Goal: Find specific page/section: Find specific page/section

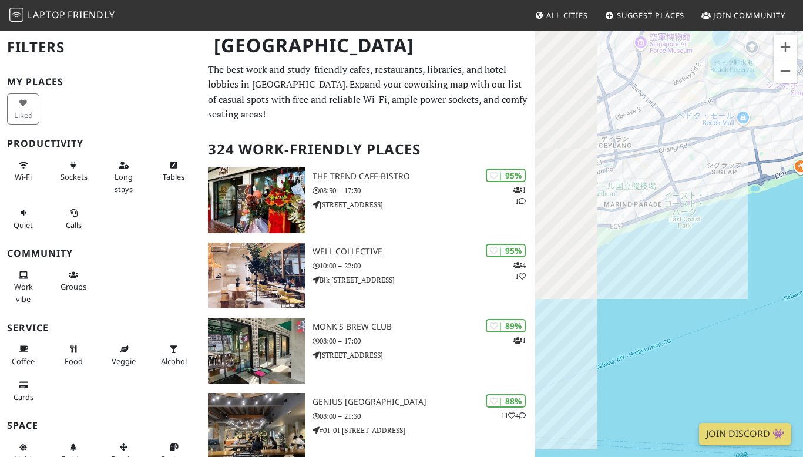
drag, startPoint x: 609, startPoint y: 279, endPoint x: 728, endPoint y: 331, distance: 130.2
click at [728, 331] on div at bounding box center [669, 257] width 268 height 457
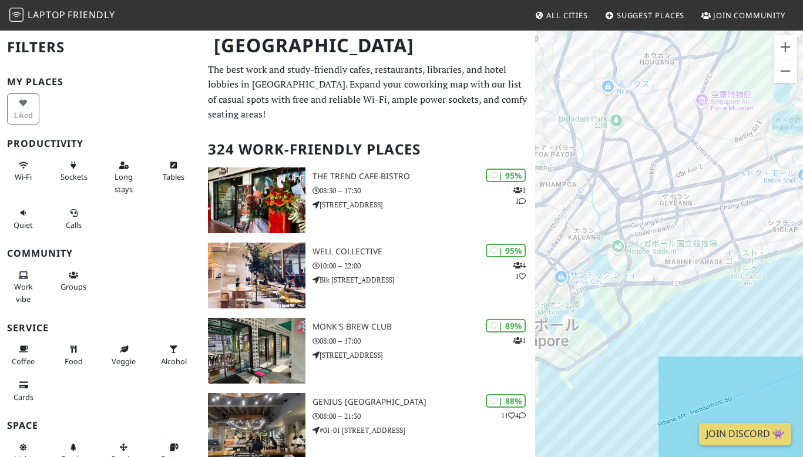
drag, startPoint x: 640, startPoint y: 265, endPoint x: 692, endPoint y: 309, distance: 68.3
click at [692, 308] on div at bounding box center [669, 257] width 268 height 457
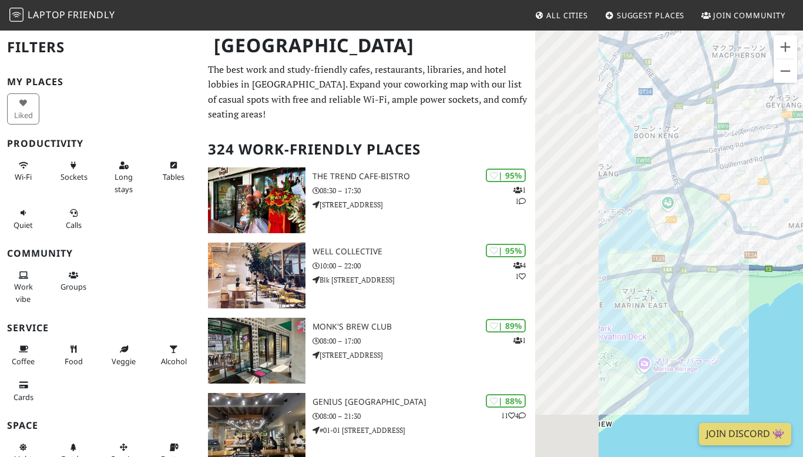
drag, startPoint x: 619, startPoint y: 262, endPoint x: 775, endPoint y: 271, distance: 155.3
click at [775, 271] on div at bounding box center [669, 257] width 268 height 457
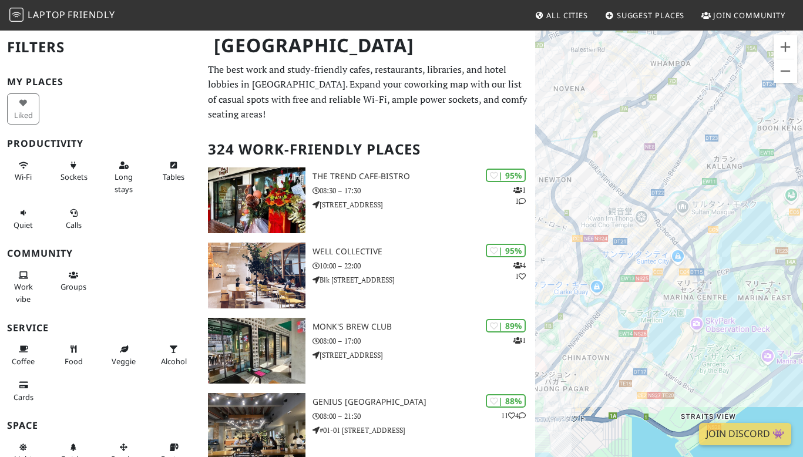
drag, startPoint x: 656, startPoint y: 238, endPoint x: 795, endPoint y: 232, distance: 138.7
click at [795, 232] on div at bounding box center [669, 257] width 268 height 457
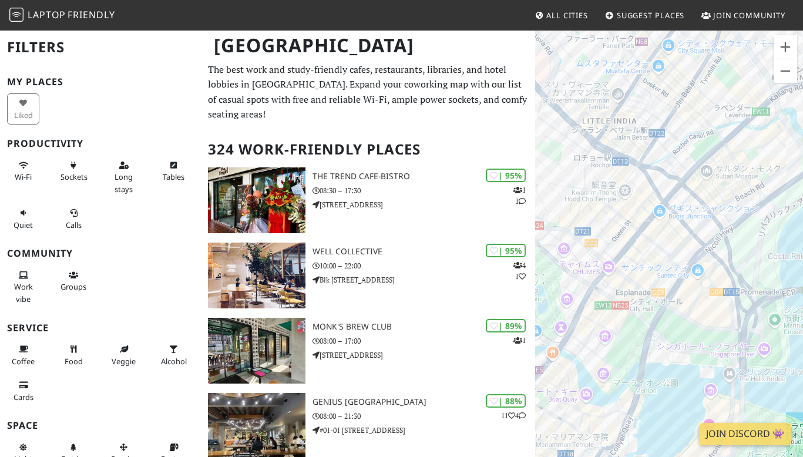
drag, startPoint x: 642, startPoint y: 277, endPoint x: 793, endPoint y: 257, distance: 152.3
click at [793, 257] on div at bounding box center [669, 257] width 268 height 457
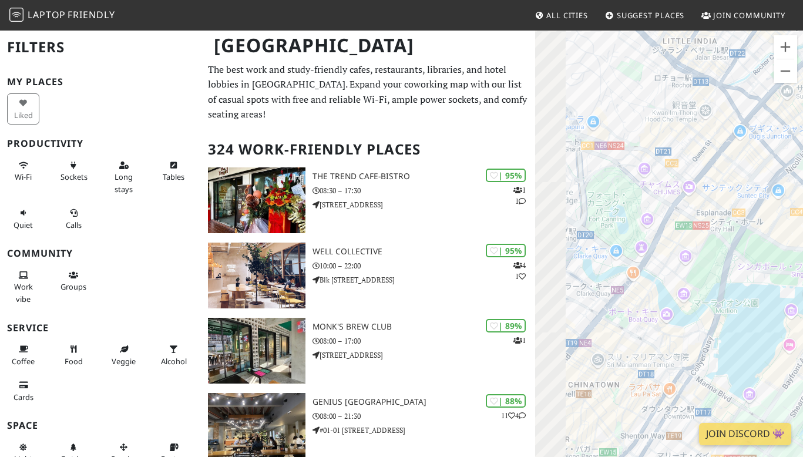
drag, startPoint x: 793, startPoint y: 257, endPoint x: 876, endPoint y: 153, distance: 133.2
click at [802, 153] on html "Laptop Friendly All Cities Suggest Places Join Community [GEOGRAPHIC_DATA] Filt…" at bounding box center [401, 228] width 803 height 457
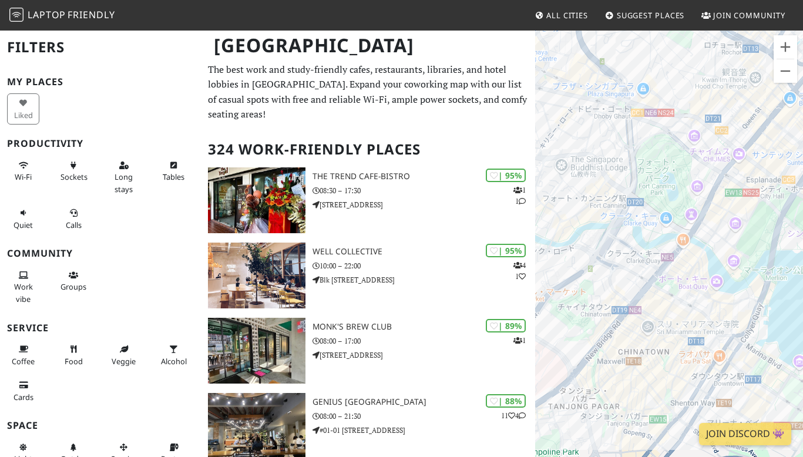
drag, startPoint x: 753, startPoint y: 334, endPoint x: 788, endPoint y: 305, distance: 45.4
click at [788, 305] on div at bounding box center [669, 257] width 268 height 457
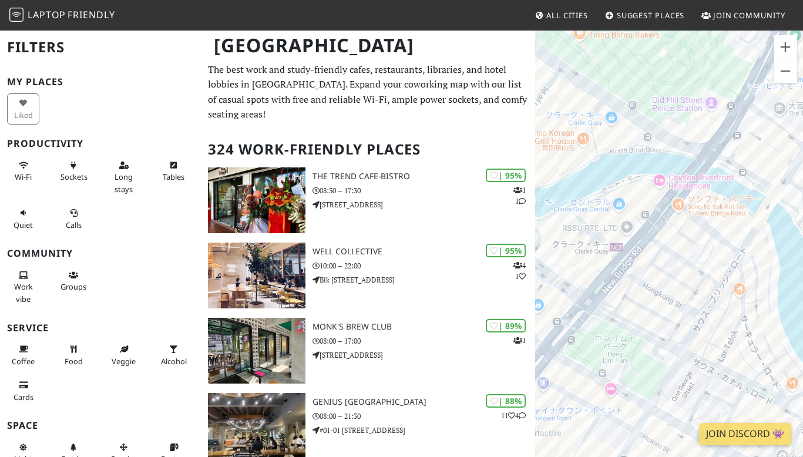
drag, startPoint x: 648, startPoint y: 288, endPoint x: 711, endPoint y: 176, distance: 128.3
click at [711, 176] on div at bounding box center [669, 257] width 268 height 457
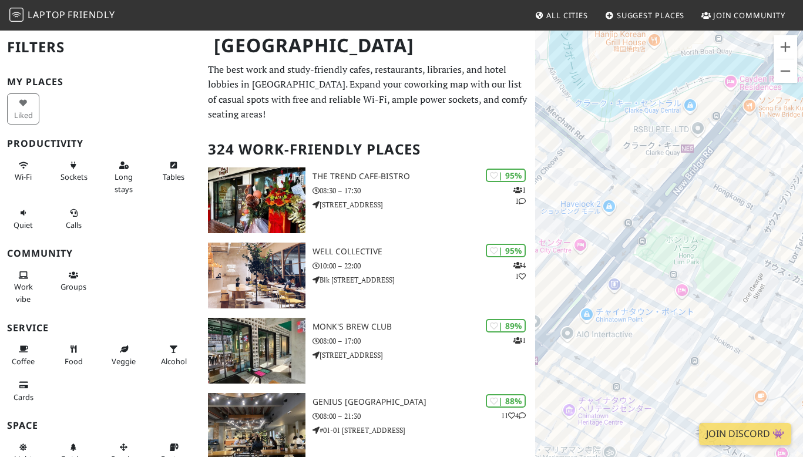
drag, startPoint x: 666, startPoint y: 245, endPoint x: 744, endPoint y: 147, distance: 125.4
click at [744, 147] on div at bounding box center [669, 257] width 268 height 457
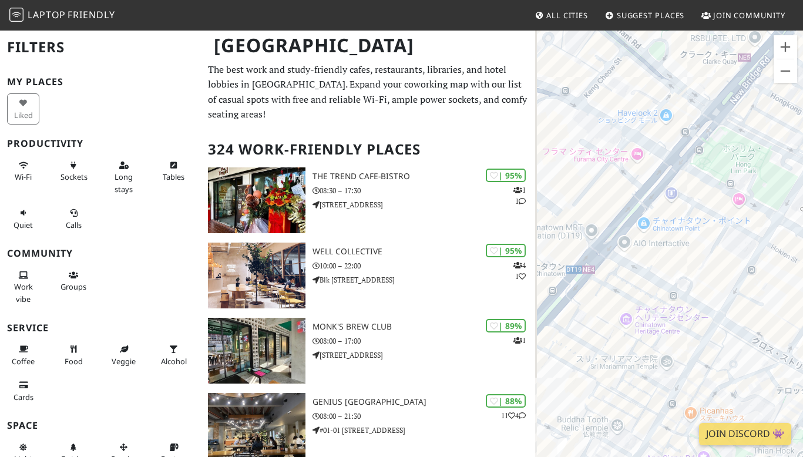
drag, startPoint x: 624, startPoint y: 285, endPoint x: 674, endPoint y: 208, distance: 91.7
click at [674, 208] on div at bounding box center [669, 257] width 268 height 457
click at [682, 121] on div "[PERSON_NAME] Koffee" at bounding box center [669, 257] width 268 height 457
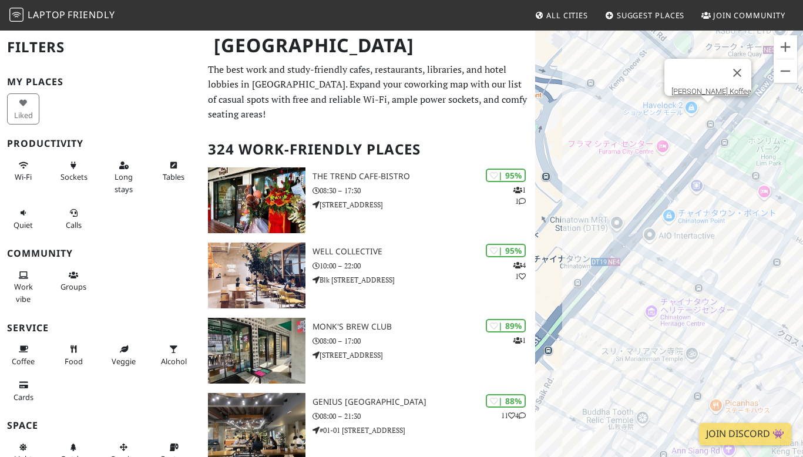
drag, startPoint x: 723, startPoint y: 291, endPoint x: 758, endPoint y: 277, distance: 37.9
click at [758, 277] on div "[PERSON_NAME] Koffee" at bounding box center [669, 257] width 268 height 457
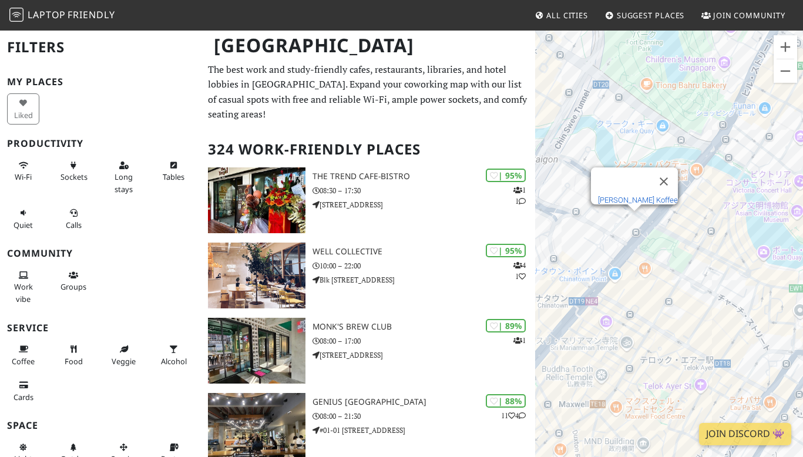
click at [637, 196] on link "[PERSON_NAME] Koffee" at bounding box center [638, 200] width 80 height 9
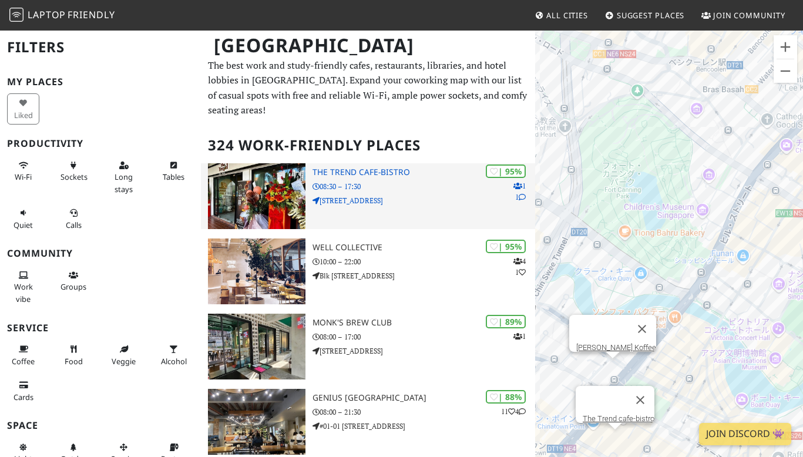
scroll to position [5, 0]
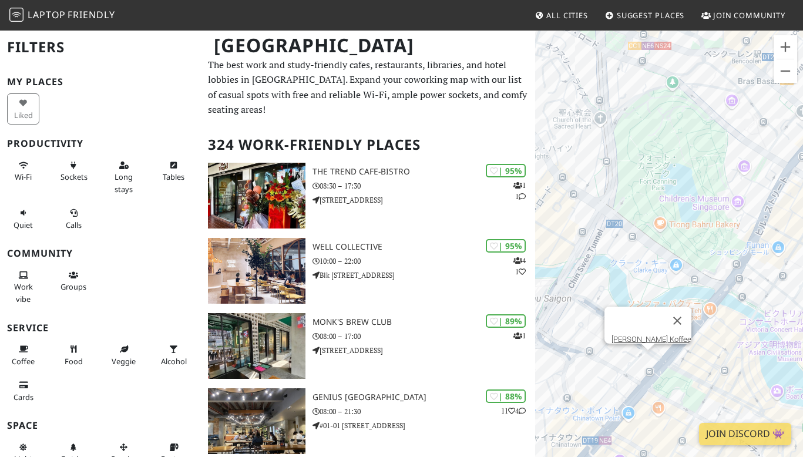
drag, startPoint x: 659, startPoint y: 247, endPoint x: 709, endPoint y: 238, distance: 50.6
click at [709, 238] on div "[PERSON_NAME] Koffee" at bounding box center [669, 257] width 268 height 457
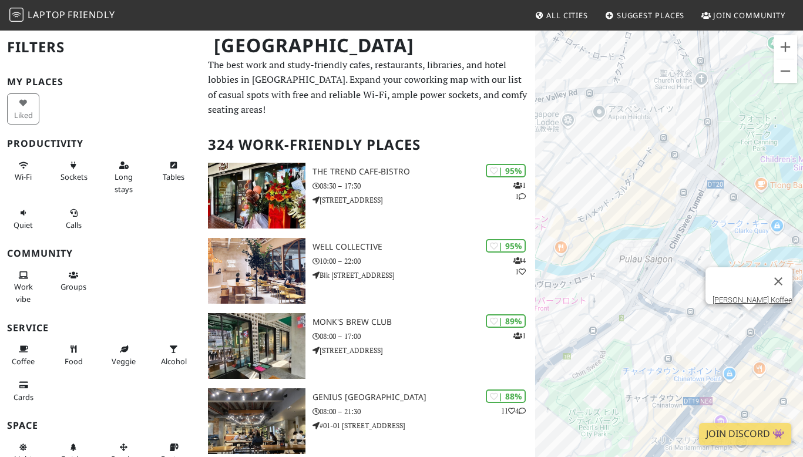
drag, startPoint x: 592, startPoint y: 316, endPoint x: 686, endPoint y: 276, distance: 102.6
click at [686, 276] on div "[PERSON_NAME] Koffee" at bounding box center [669, 257] width 268 height 457
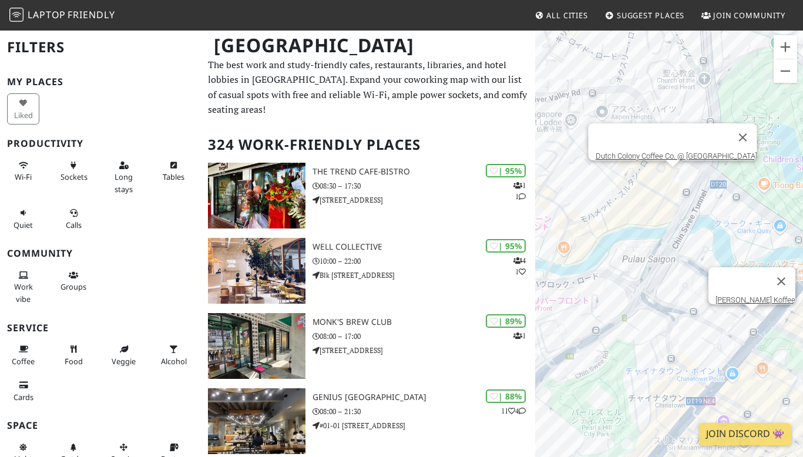
click at [669, 180] on div "[PERSON_NAME] Koffee Dutch Colony Coffee Co. @ [GEOGRAPHIC_DATA]" at bounding box center [669, 257] width 268 height 457
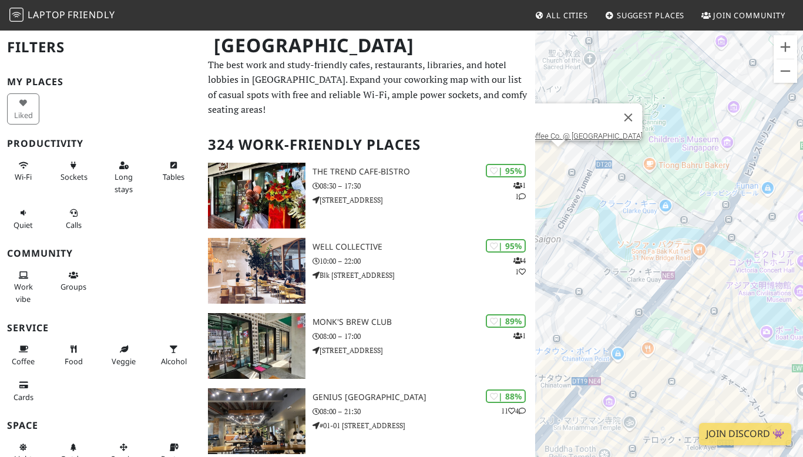
drag, startPoint x: 615, startPoint y: 233, endPoint x: 568, endPoint y: 226, distance: 47.5
click at [568, 226] on div "Dutch Colony Coffee Co. @ [GEOGRAPHIC_DATA]" at bounding box center [669, 257] width 268 height 457
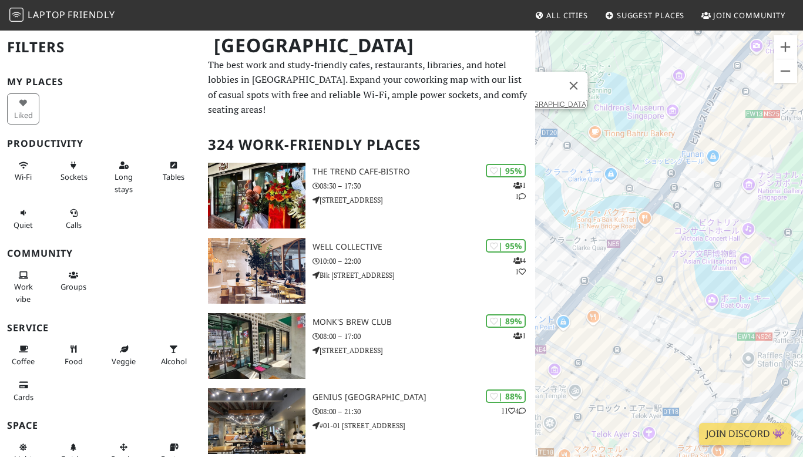
drag, startPoint x: 608, startPoint y: 198, endPoint x: 568, endPoint y: 169, distance: 49.7
click at [568, 169] on div "Dutch Colony Coffee Co. @ [GEOGRAPHIC_DATA]" at bounding box center [669, 257] width 268 height 457
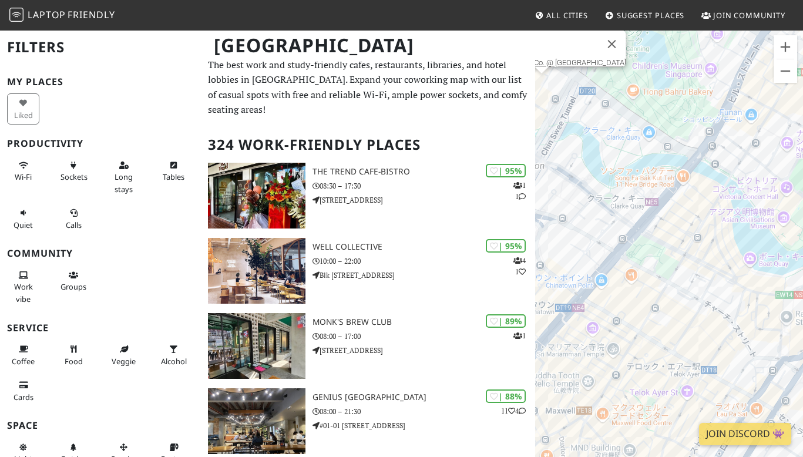
drag, startPoint x: 695, startPoint y: 195, endPoint x: 742, endPoint y: 152, distance: 64.0
click at [742, 152] on div "Dutch Colony Coffee Co. @ [GEOGRAPHIC_DATA]" at bounding box center [669, 257] width 268 height 457
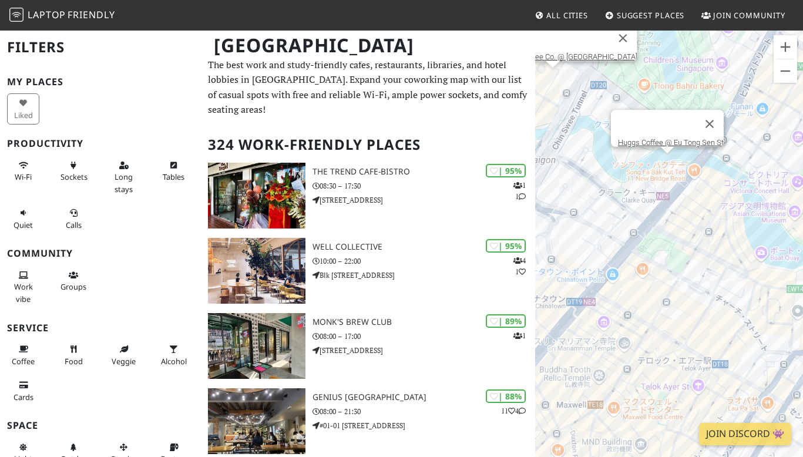
click at [662, 161] on div "Dutch Colony Coffee Co. @ [GEOGRAPHIC_DATA] Huggs Coffee @ Eu Tong Sen St" at bounding box center [669, 257] width 268 height 457
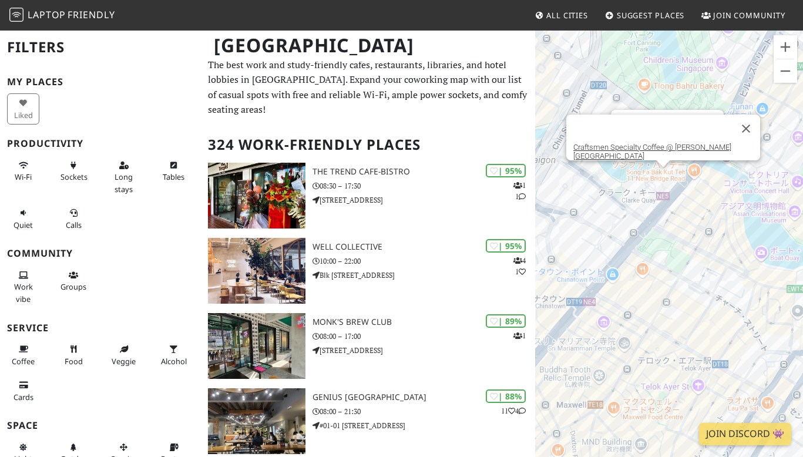
click at [664, 175] on div "Huggs Coffee @ Eu Tong Sen St Craftsmen Specialty Coffee @ [PERSON_NAME][GEOGRA…" at bounding box center [669, 257] width 268 height 457
click at [661, 151] on link "Craftsmen Specialty Coffee @ [PERSON_NAME][GEOGRAPHIC_DATA]" at bounding box center [652, 152] width 158 height 18
